Goal: Information Seeking & Learning: Learn about a topic

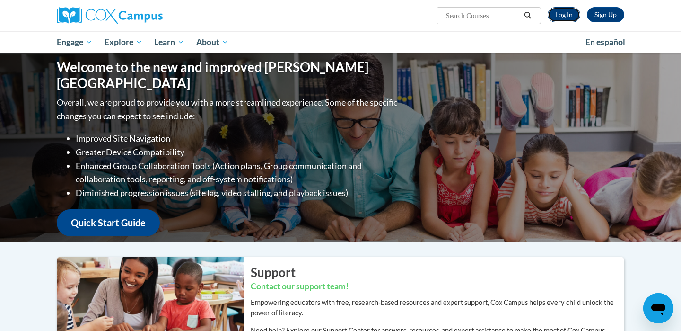
click at [566, 10] on link "Log In" at bounding box center [564, 14] width 33 height 15
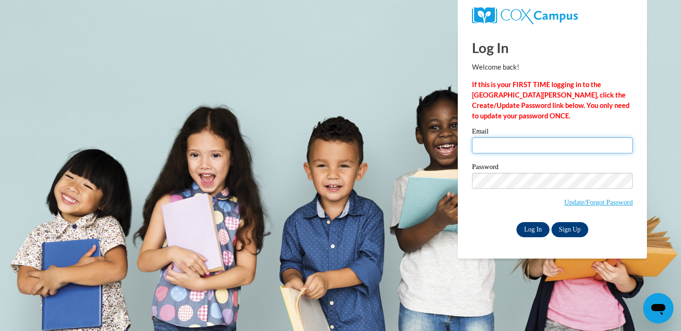
type input "sliederbac@waukesha.k12.wi.us"
click at [534, 228] on input "Log In" at bounding box center [533, 229] width 33 height 15
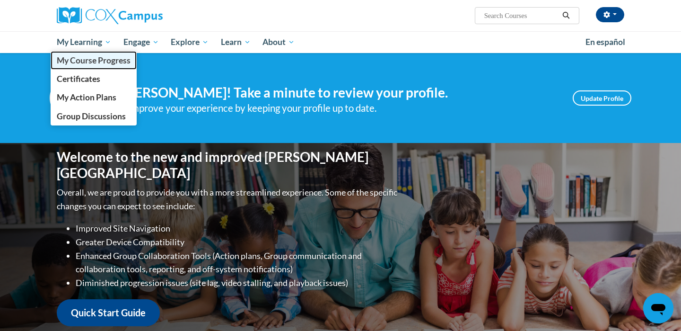
click at [89, 59] on span "My Course Progress" at bounding box center [94, 60] width 74 height 10
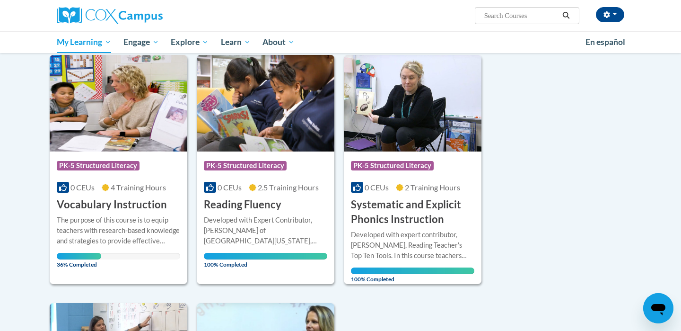
scroll to position [119, 0]
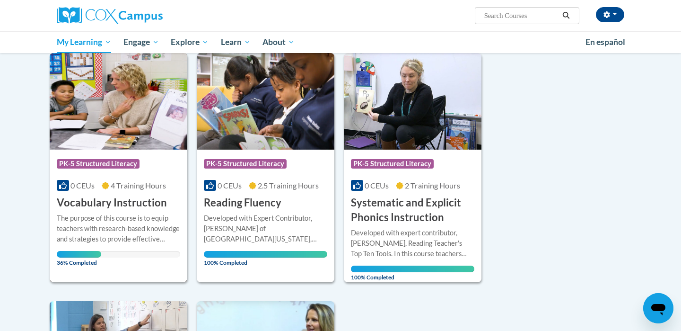
click at [104, 214] on div "The purpose of this course is to equip teachers with research-based knowledge a…" at bounding box center [118, 228] width 123 height 31
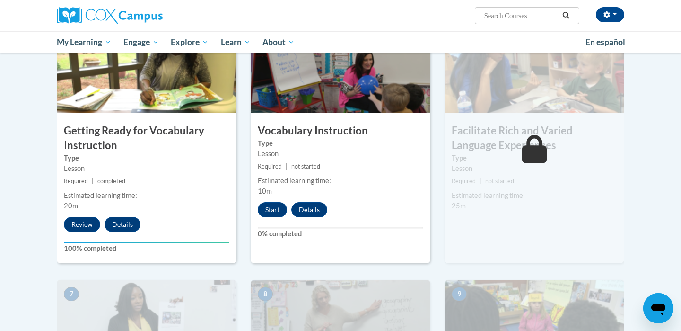
scroll to position [490, 0]
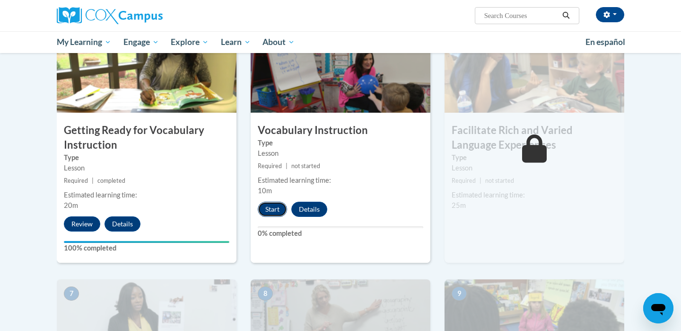
click at [272, 209] on button "Start" at bounding box center [272, 208] width 29 height 15
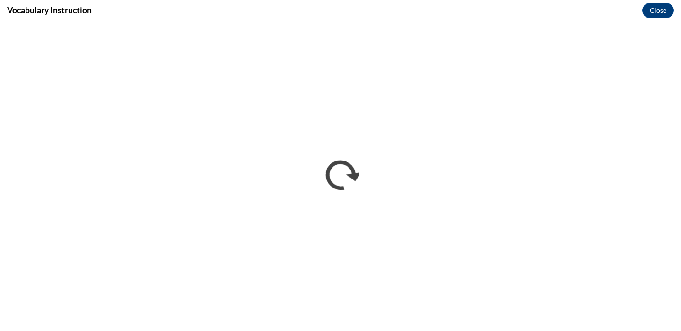
scroll to position [0, 0]
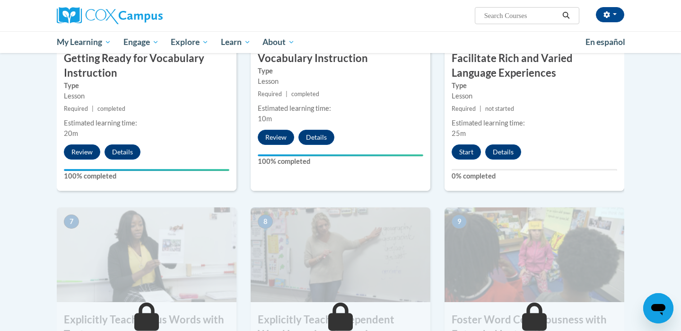
scroll to position [561, 0]
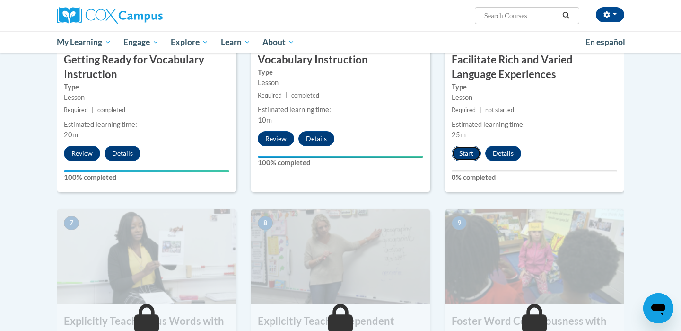
click at [454, 150] on button "Start" at bounding box center [466, 153] width 29 height 15
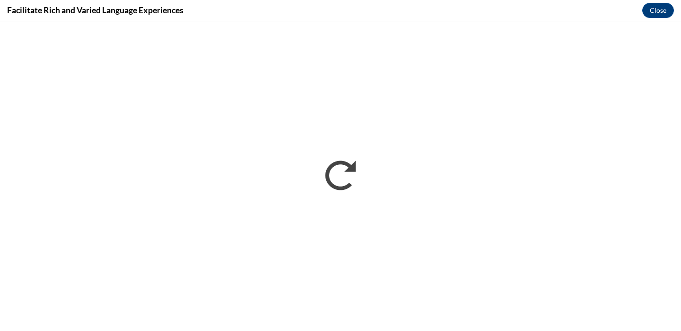
scroll to position [0, 0]
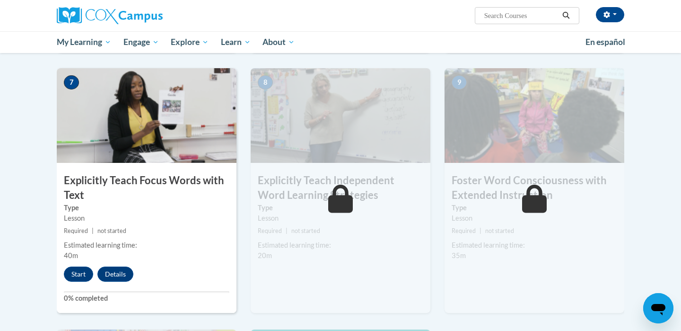
scroll to position [696, 0]
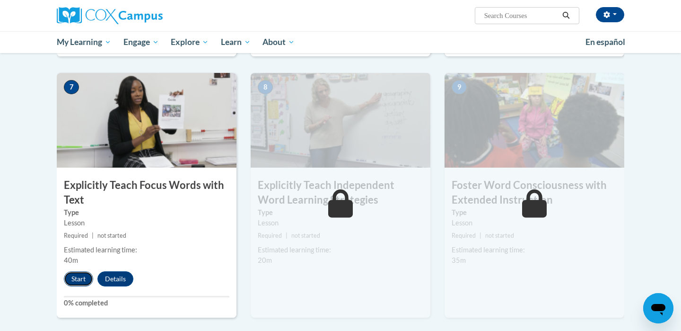
click at [81, 273] on button "Start" at bounding box center [78, 278] width 29 height 15
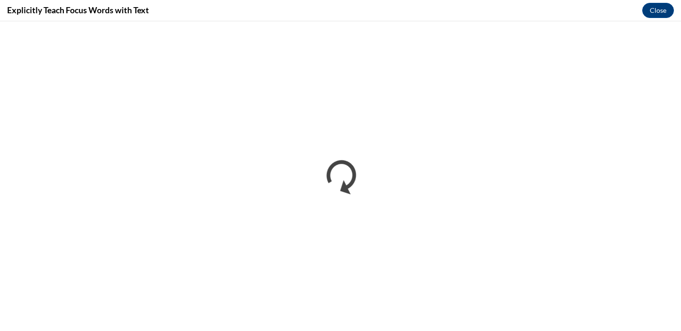
scroll to position [0, 0]
